Goal: Task Accomplishment & Management: Use online tool/utility

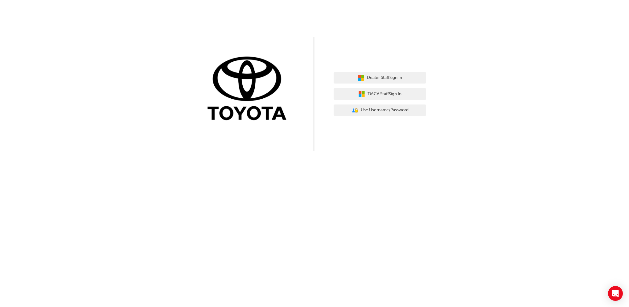
drag, startPoint x: 0, startPoint y: 0, endPoint x: 457, endPoint y: 36, distance: 458.2
click at [458, 37] on div "Dealer Staff Sign In TMCA Staff Sign In User Authentication Icon - Blue Person,…" at bounding box center [314, 75] width 629 height 151
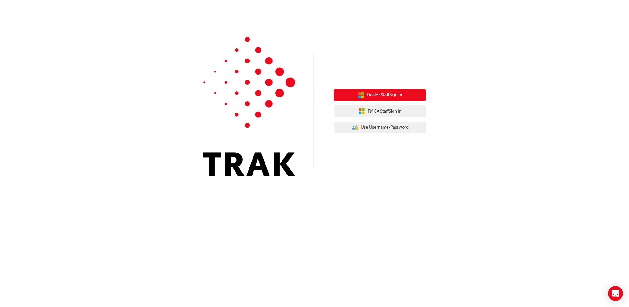
click at [360, 97] on icon "button" at bounding box center [361, 95] width 7 height 7
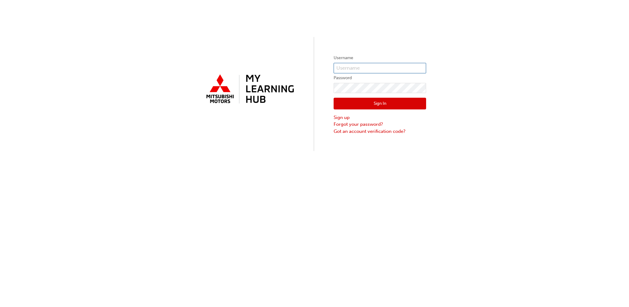
type input "[PERSON_NAME][EMAIL_ADDRESS][PERSON_NAME][DOMAIN_NAME]"
click at [380, 101] on button "Sign In" at bounding box center [380, 104] width 93 height 12
